Goal: Task Accomplishment & Management: Use online tool/utility

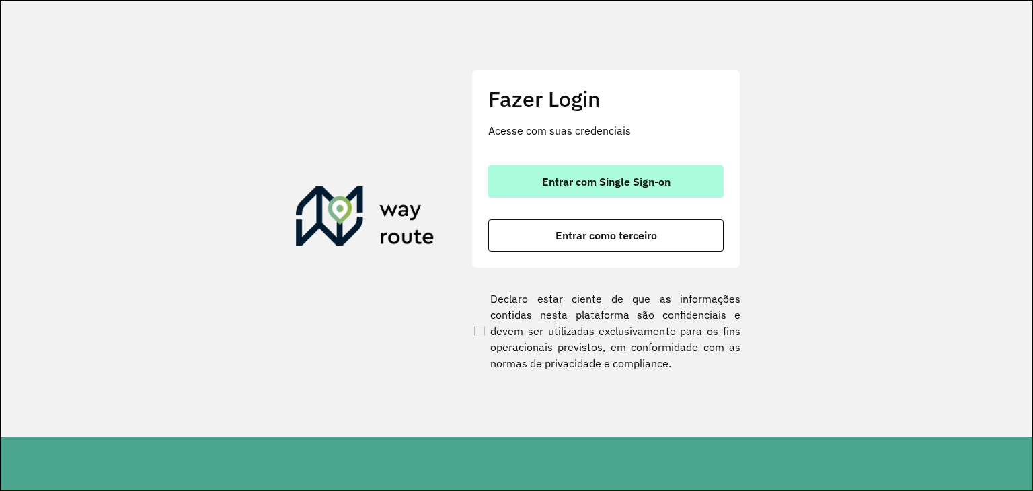
click at [577, 186] on span "Entrar com Single Sign-on" at bounding box center [606, 181] width 128 height 11
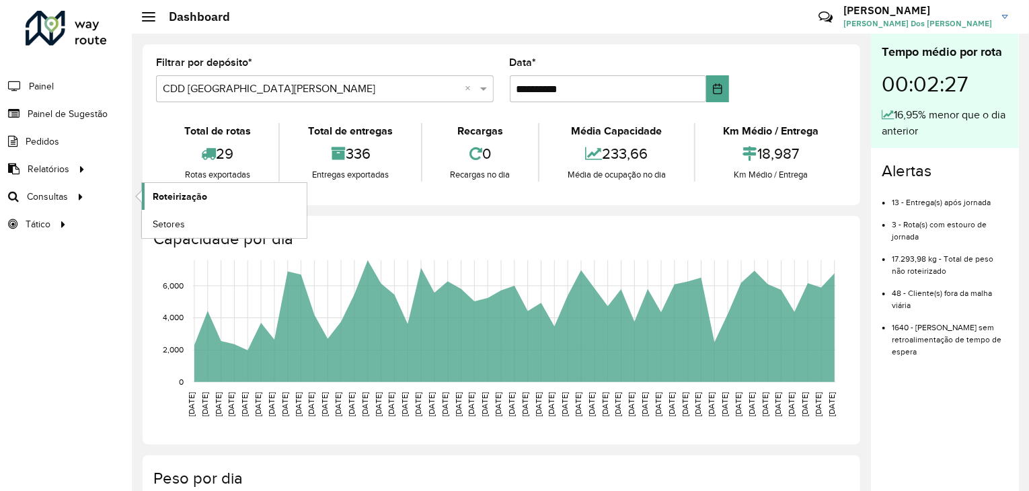
click at [168, 194] on span "Roteirização" at bounding box center [180, 197] width 54 height 14
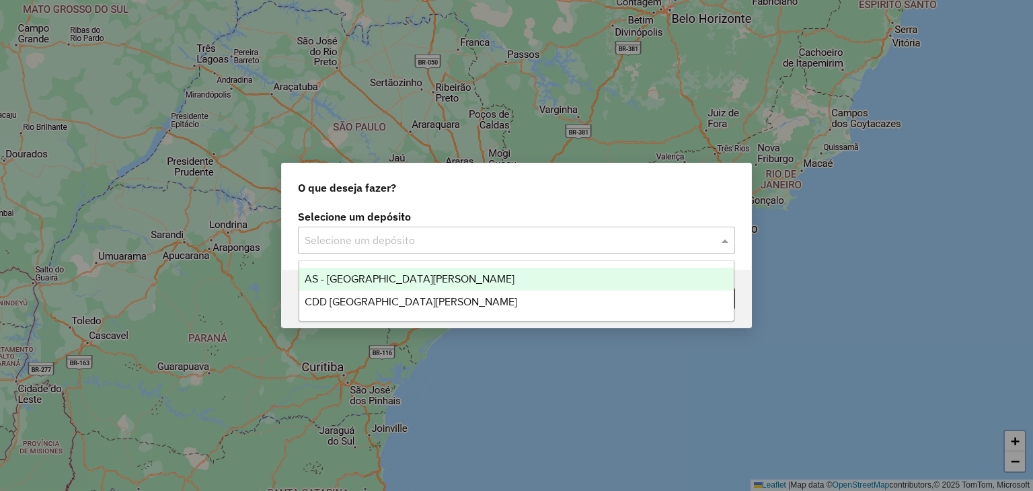
click at [478, 242] on input "text" at bounding box center [503, 241] width 397 height 16
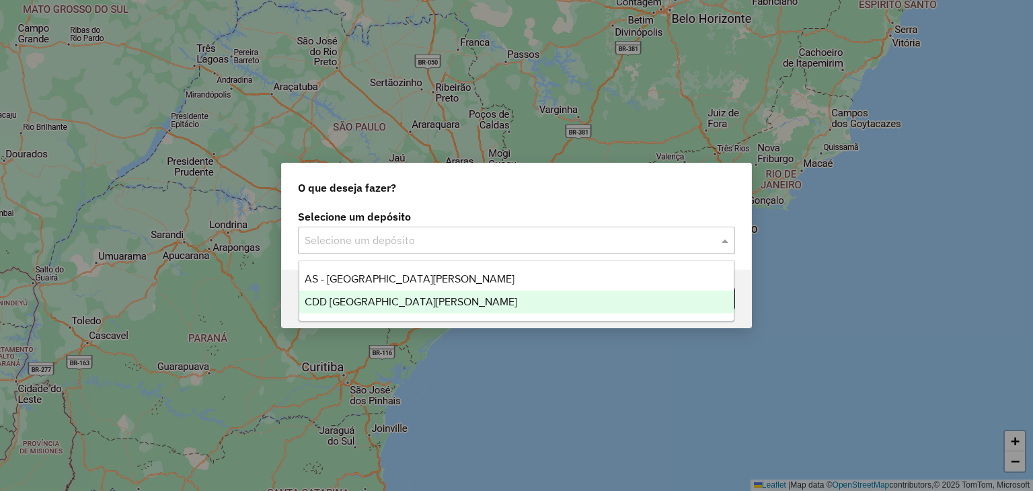
click at [439, 299] on div "CDD [GEOGRAPHIC_DATA][PERSON_NAME]" at bounding box center [516, 302] width 435 height 23
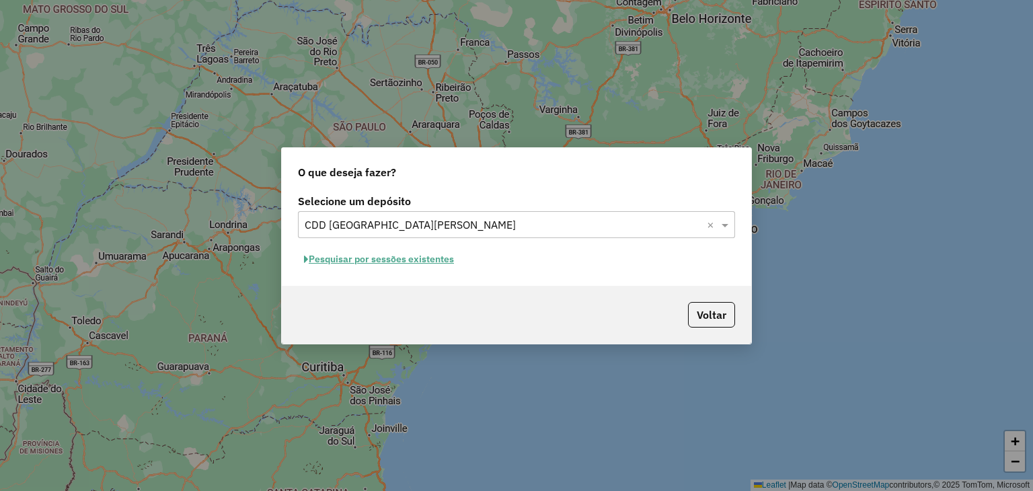
click at [422, 260] on button "Pesquisar por sessões existentes" at bounding box center [379, 259] width 162 height 21
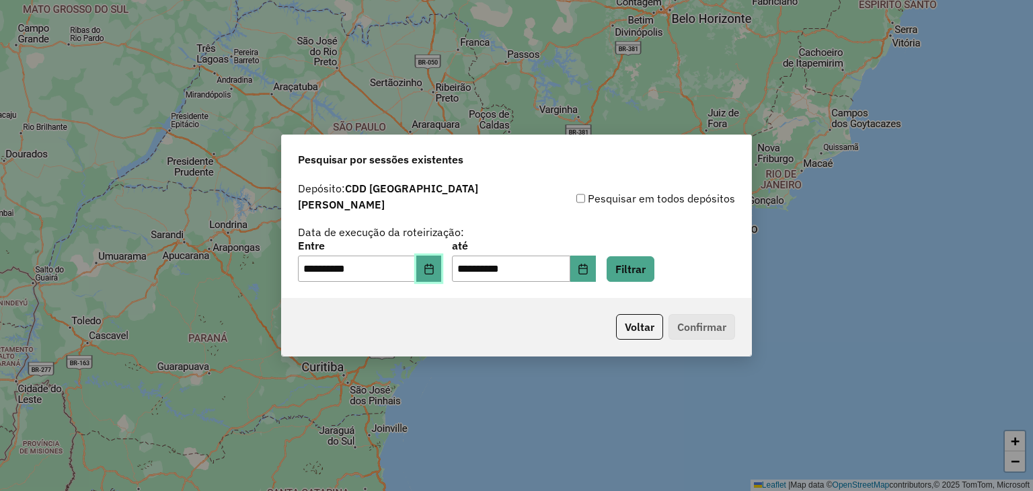
click at [435, 264] on icon "Choose Date" at bounding box center [429, 269] width 11 height 11
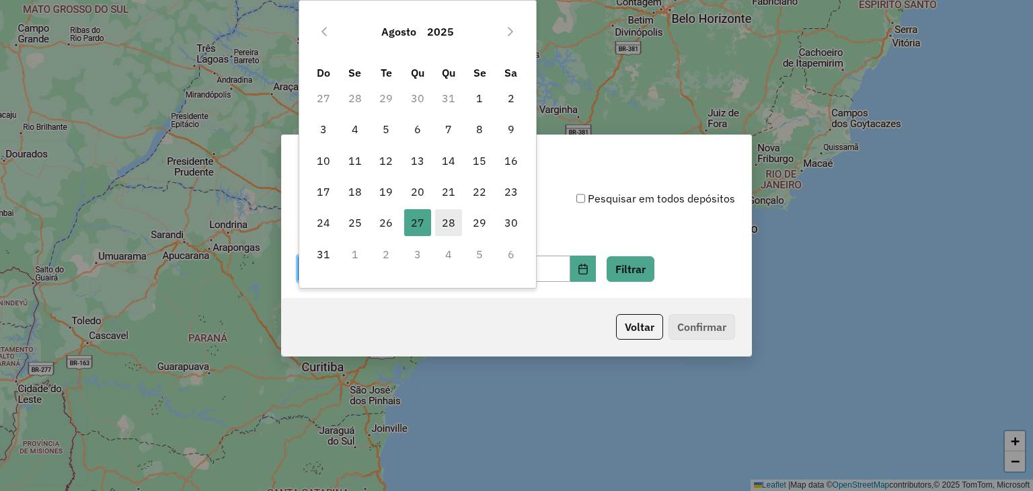
click at [441, 230] on span "28" at bounding box center [448, 222] width 27 height 27
type input "**********"
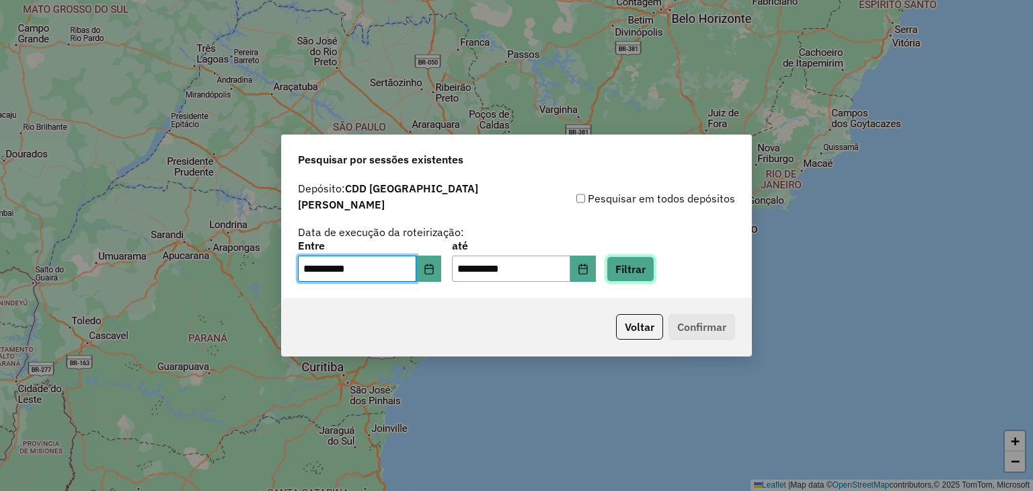
click at [650, 268] on button "Filtrar" at bounding box center [631, 269] width 48 height 26
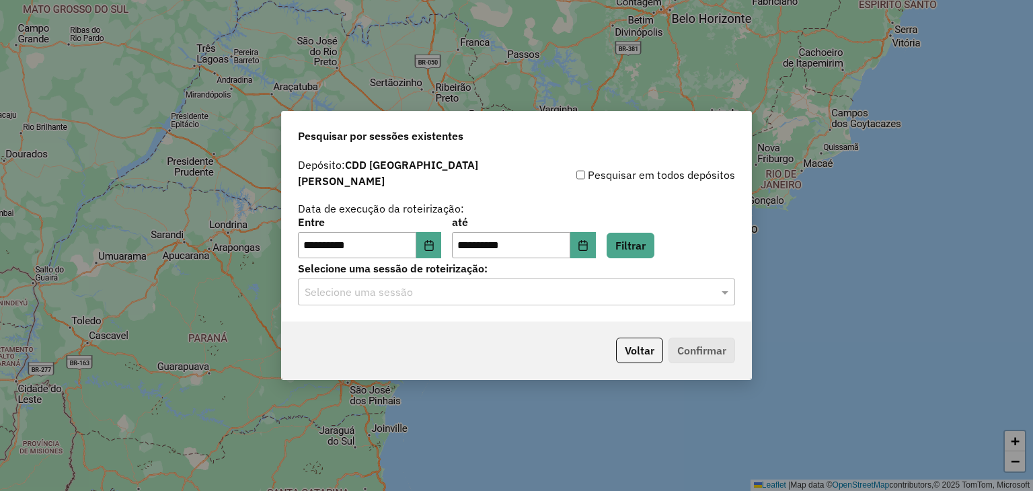
click at [398, 287] on input "text" at bounding box center [503, 293] width 397 height 16
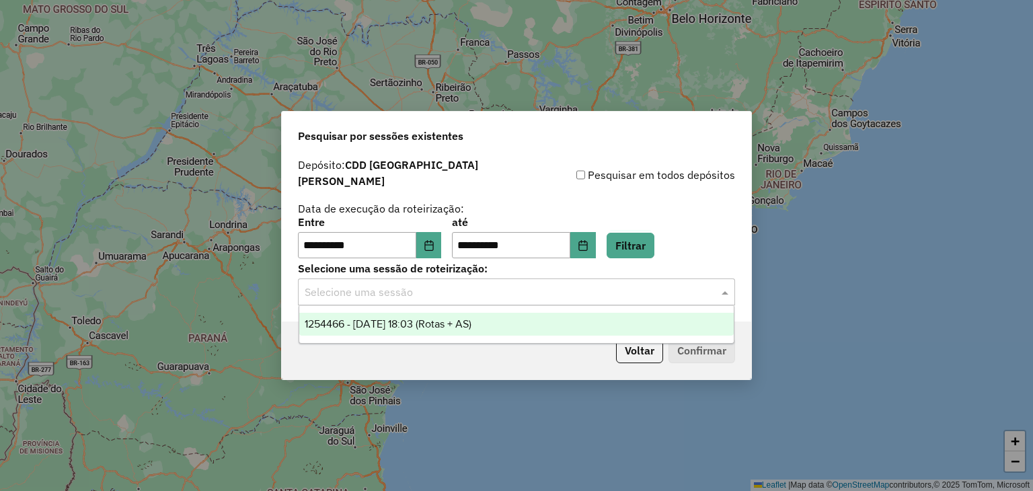
click at [422, 329] on span "1254466 - 28/08/2025 18:03 (Rotas + AS)" at bounding box center [388, 323] width 167 height 11
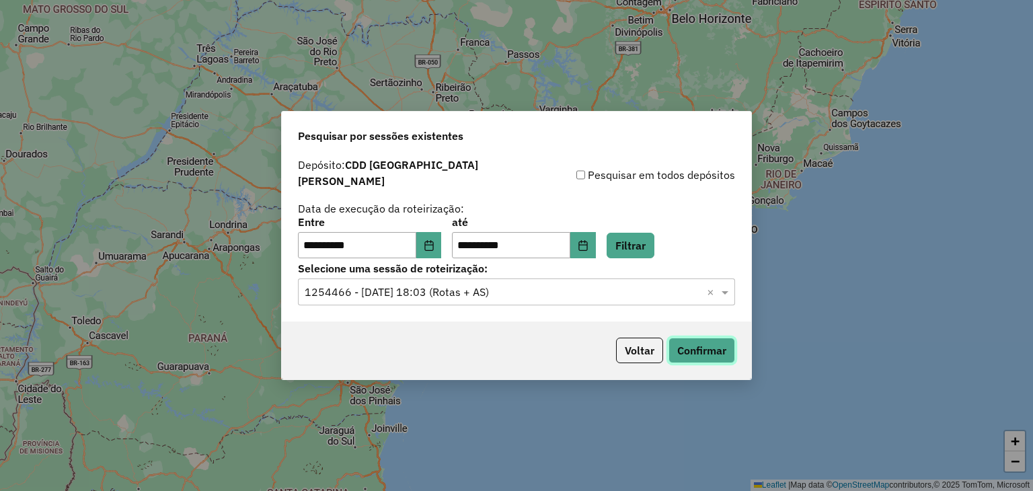
click at [705, 348] on button "Confirmar" at bounding box center [702, 351] width 67 height 26
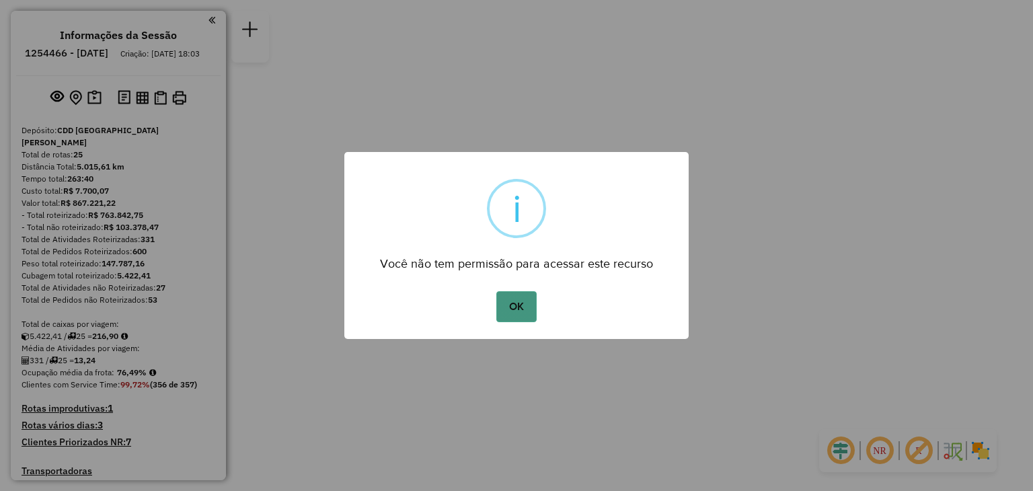
click at [507, 305] on button "OK" at bounding box center [516, 306] width 40 height 31
